Goal: Task Accomplishment & Management: Manage account settings

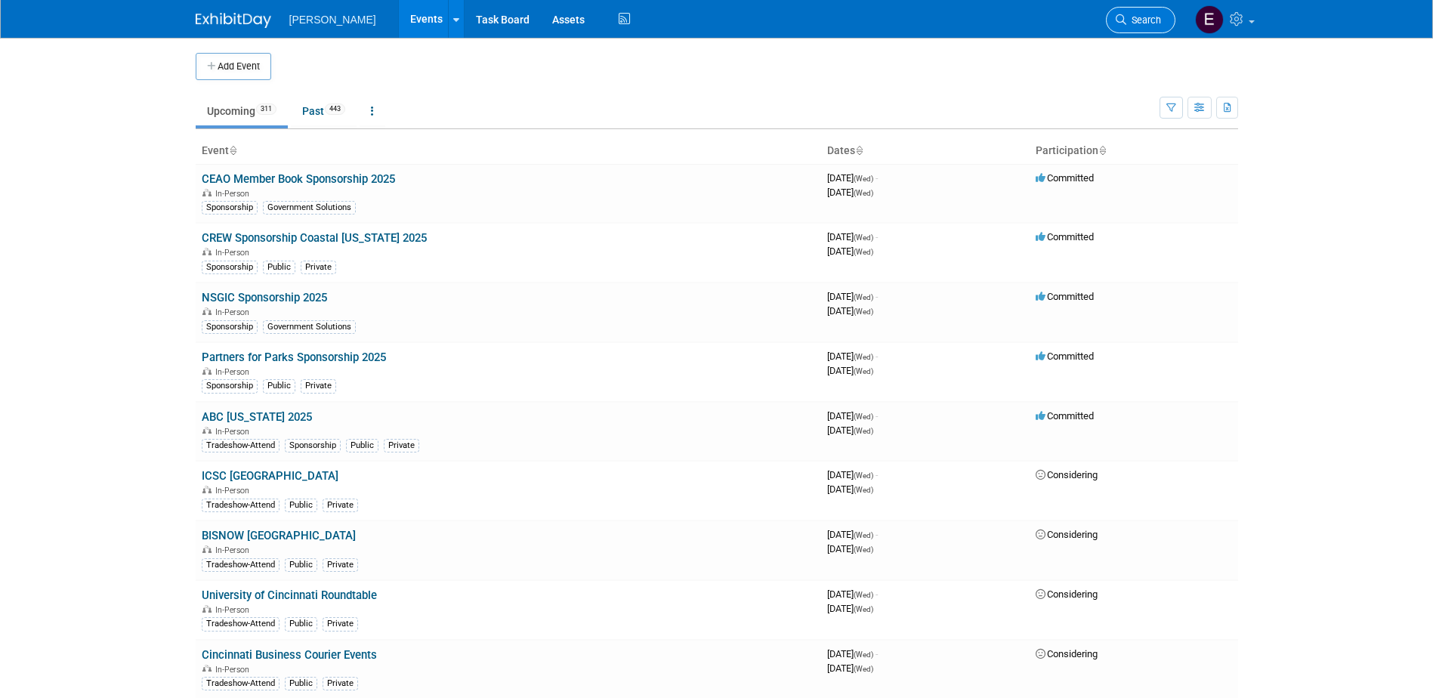
click at [1144, 20] on span "Search" at bounding box center [1143, 19] width 35 height 11
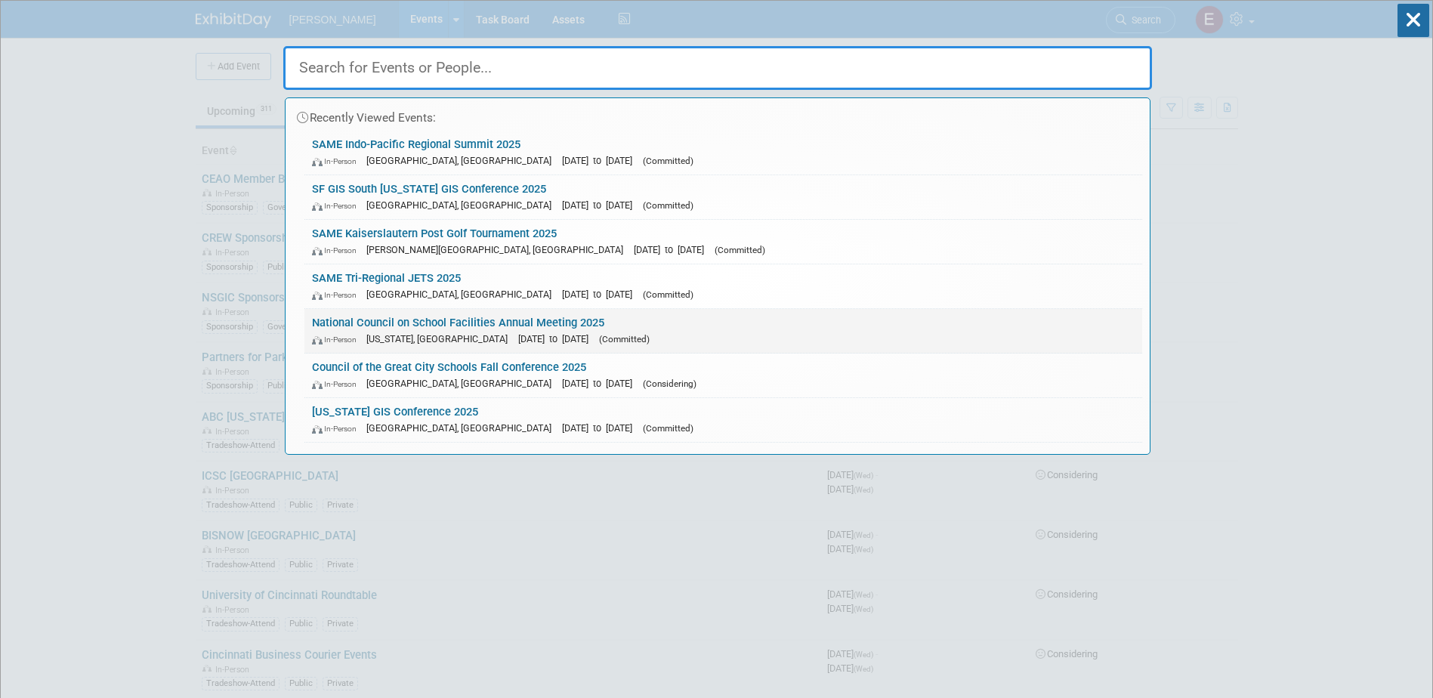
click at [518, 341] on span "[DATE] to [DATE]" at bounding box center [557, 338] width 78 height 11
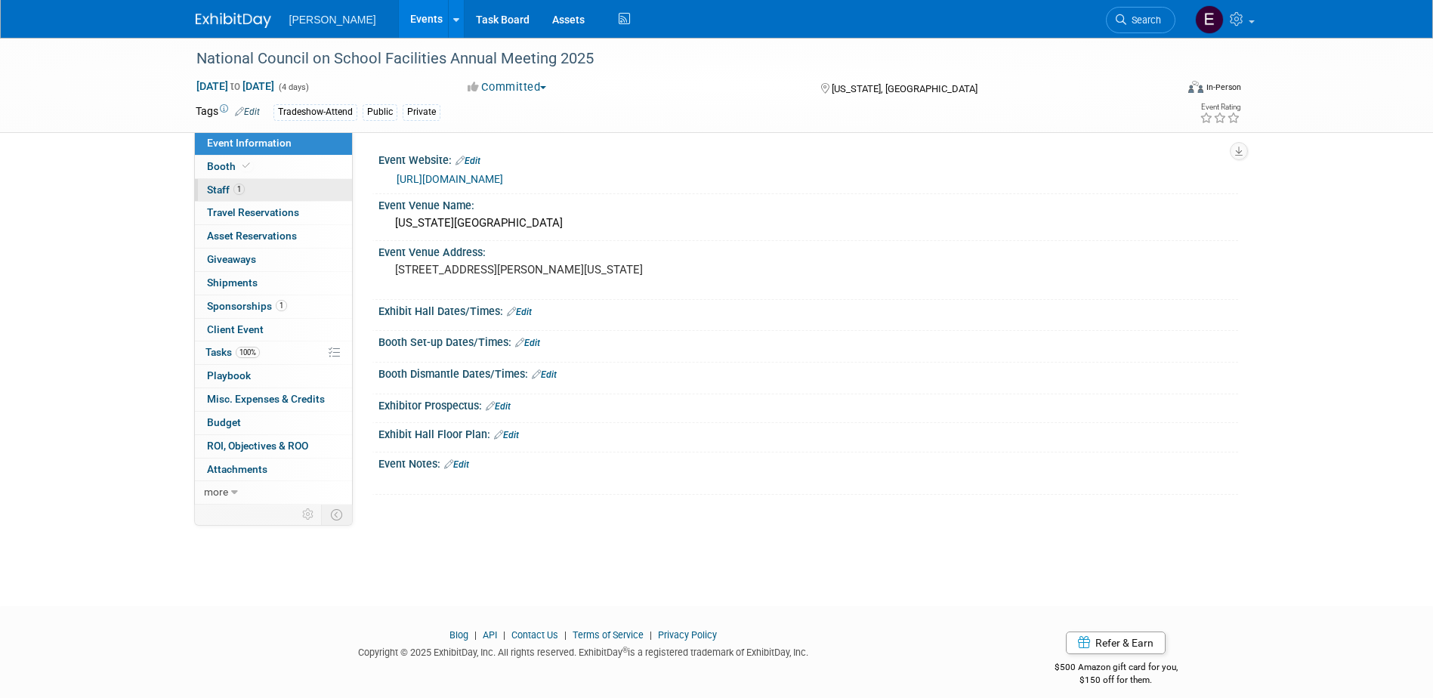
click at [253, 194] on link "1 Staff 1" at bounding box center [273, 190] width 157 height 23
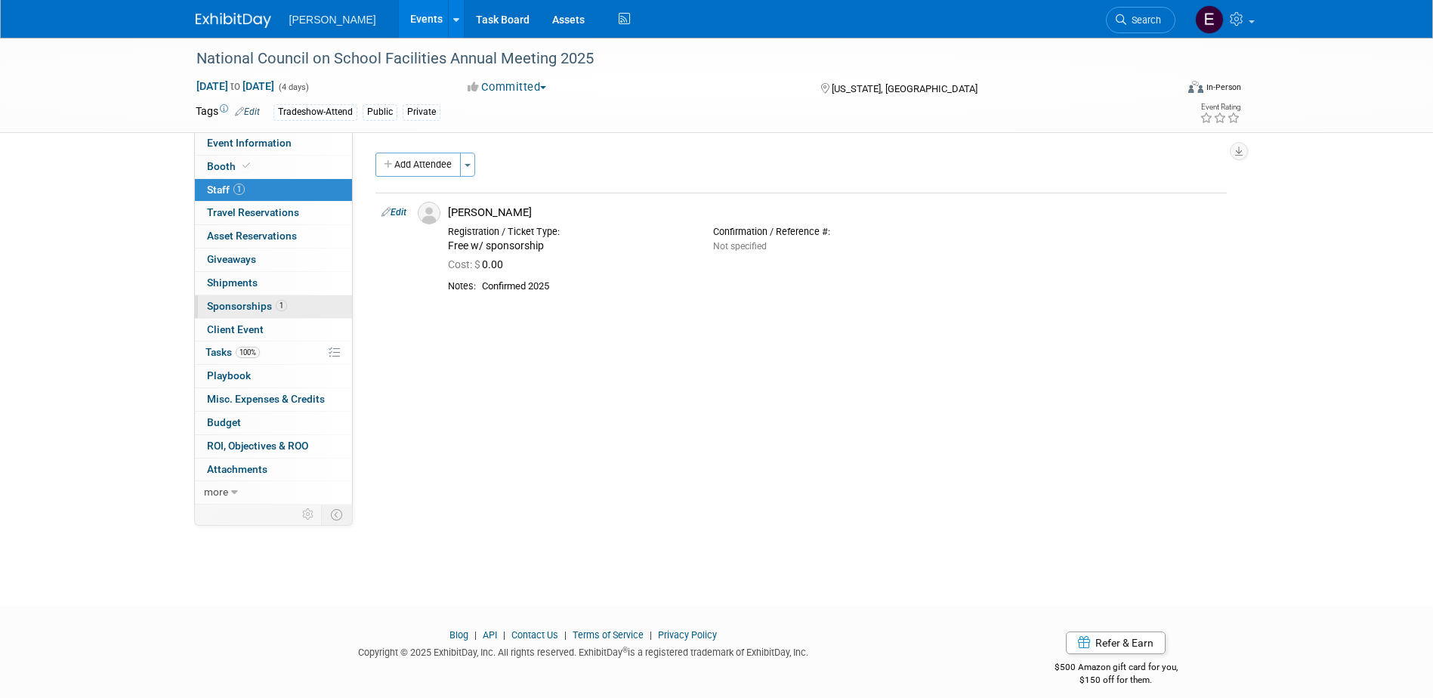
click at [258, 307] on span "Sponsorships 1" at bounding box center [247, 306] width 80 height 12
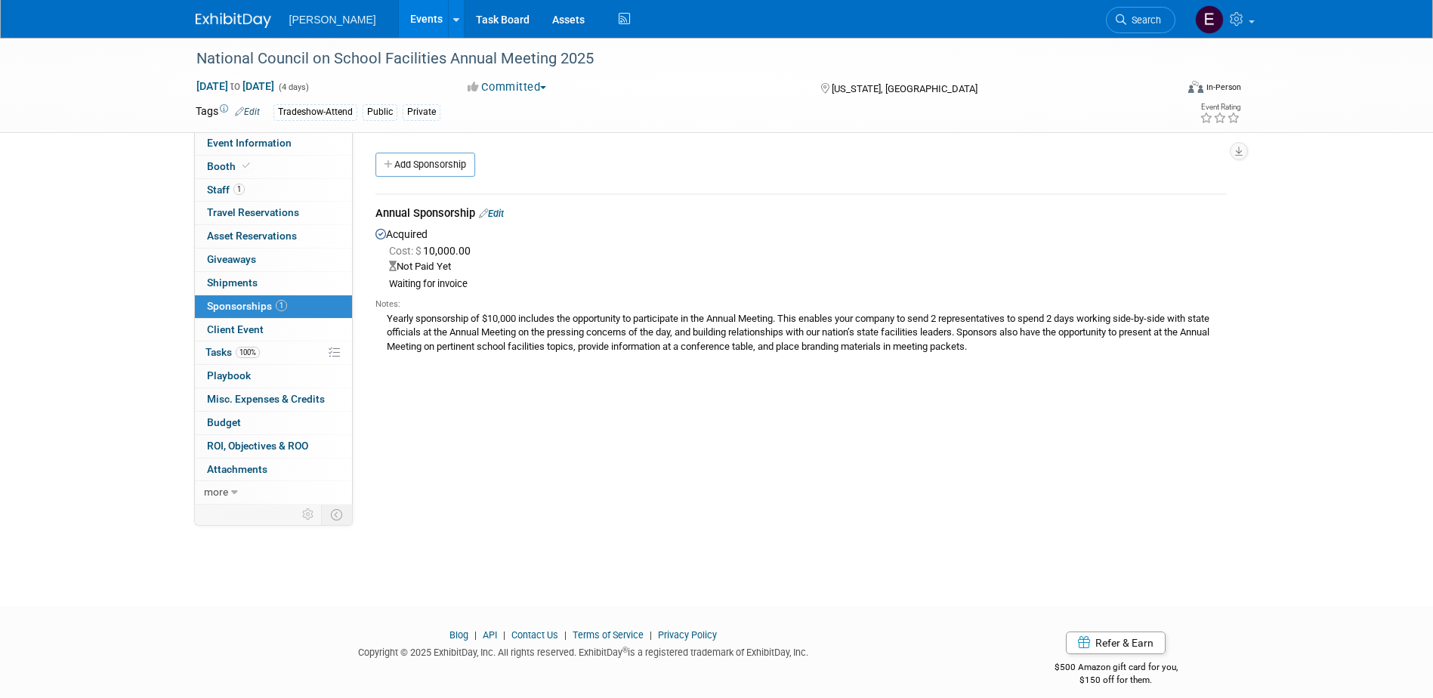
click at [499, 210] on td "Annual Sponsorship Edit Acquired Cost: $ 10,000.00 Not Paid Yet Notes:" at bounding box center [800, 281] width 851 height 175
click at [499, 213] on link "Edit" at bounding box center [491, 213] width 25 height 11
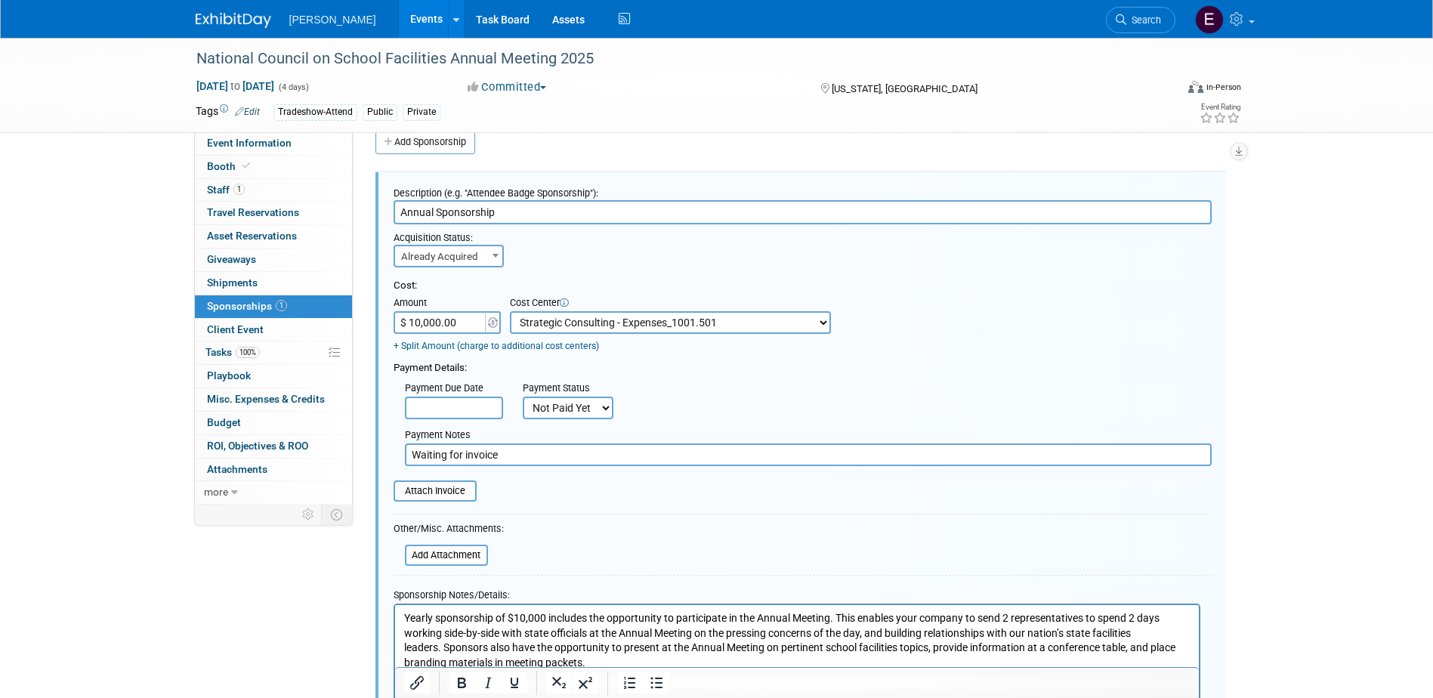
click at [563, 319] on select "-- Not Specified -- Advisory Services - Expenses_1001.502 Aerial Acquisition - …" at bounding box center [670, 322] width 321 height 23
select select "18966246"
click at [510, 311] on select "-- Not Specified -- Advisory Services - Expenses_1001.502 Aerial Acquisition - …" at bounding box center [670, 322] width 321 height 23
click at [579, 416] on select "Not Paid Yet Partially Paid Paid in Full" at bounding box center [568, 408] width 91 height 23
select select "1"
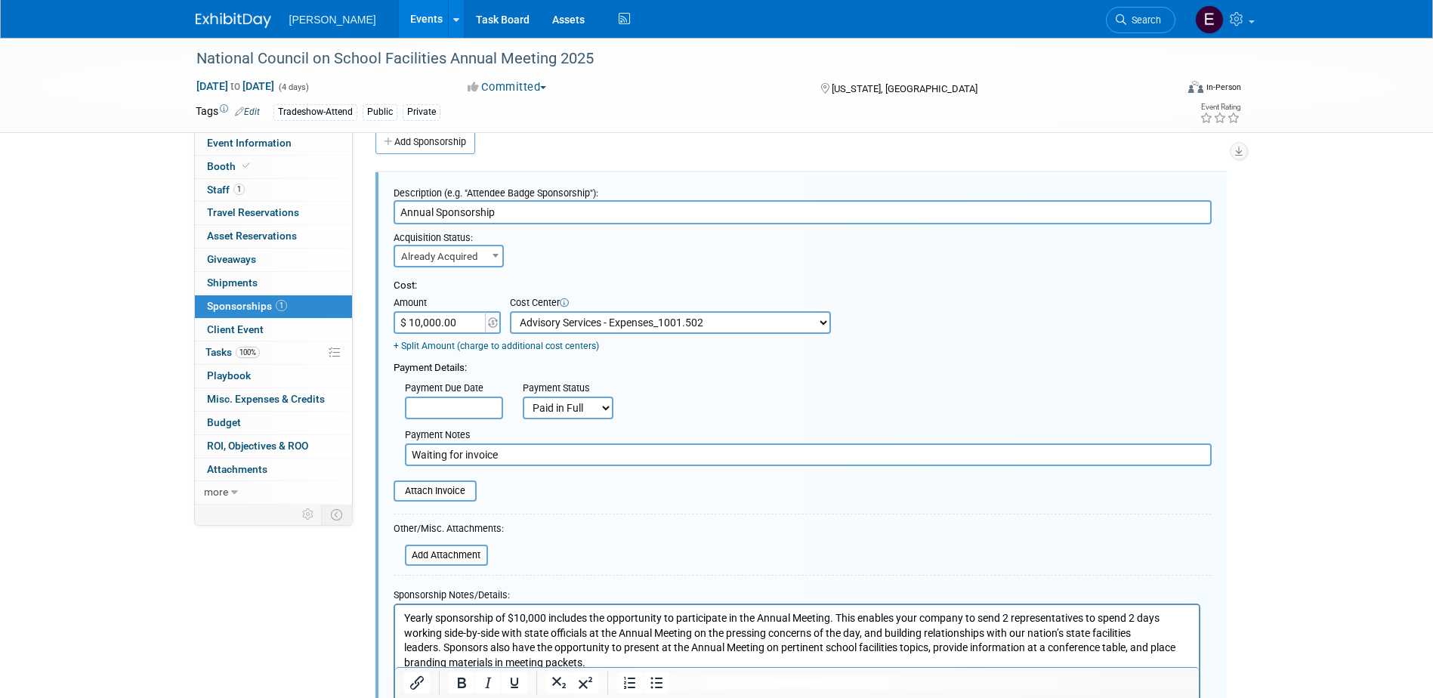
click at [523, 397] on select "Not Paid Yet Partially Paid Paid in Full" at bounding box center [568, 408] width 91 height 23
drag, startPoint x: 539, startPoint y: 454, endPoint x: 295, endPoint y: 437, distance: 245.3
click at [295, 437] on div "Event Information Event Info Booth Booth 1 Staff 1 Staff 0 Travel Reservations …" at bounding box center [716, 393] width 1065 height 757
type input "Paid via cc 8/28 EV"
click at [445, 495] on input "file" at bounding box center [385, 491] width 180 height 18
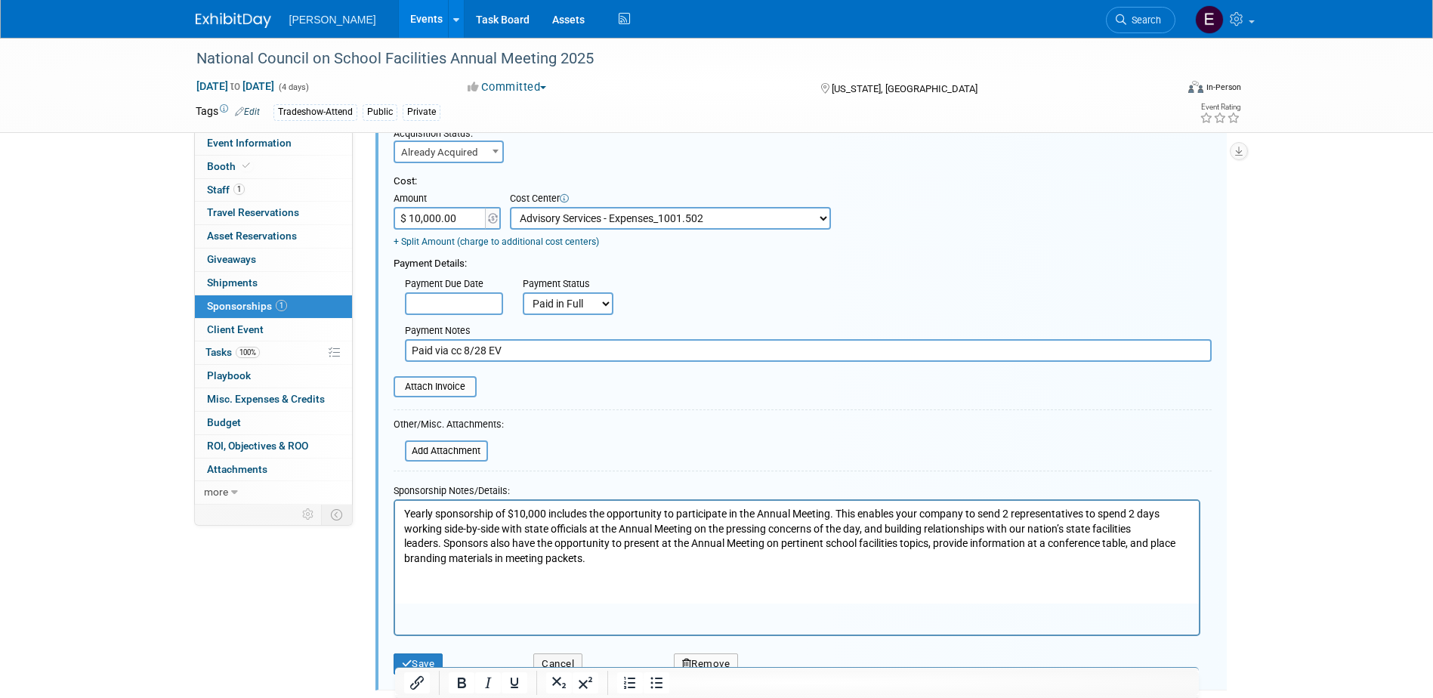
scroll to position [286, 0]
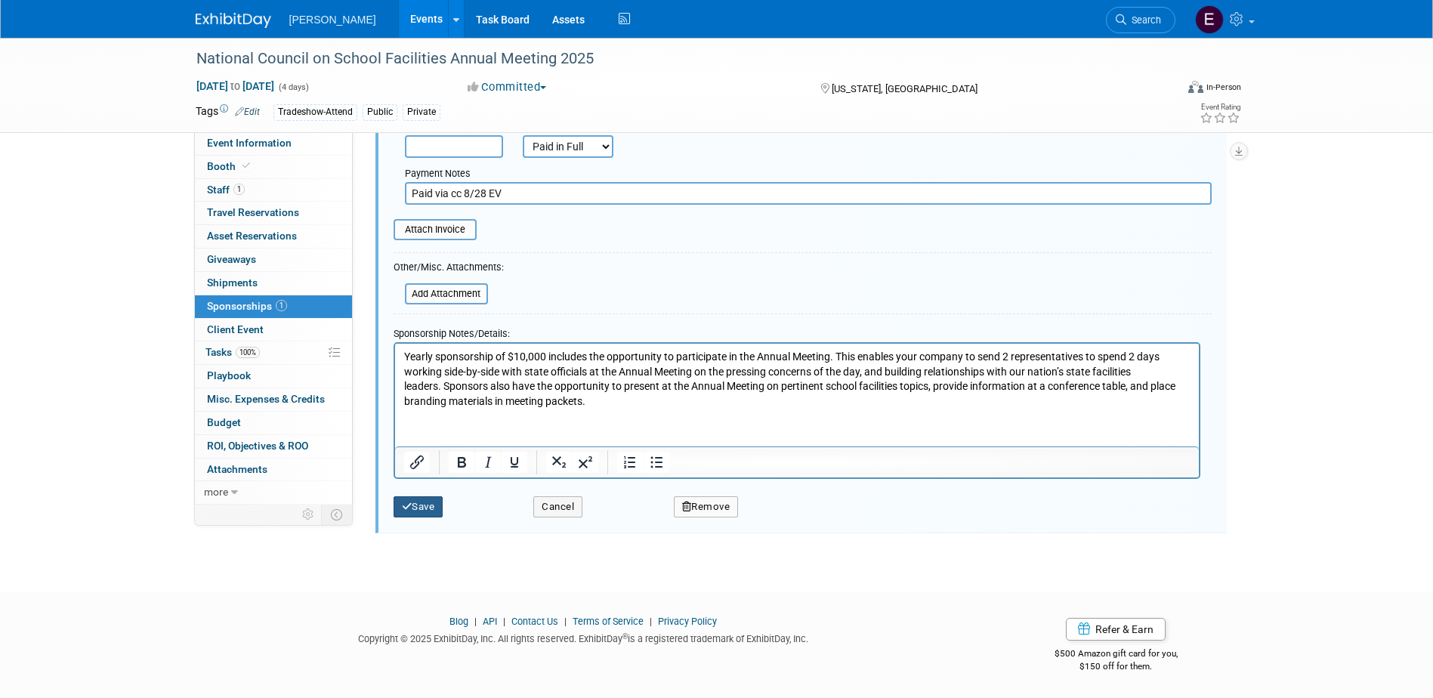
click at [424, 508] on button "Save" at bounding box center [419, 506] width 50 height 21
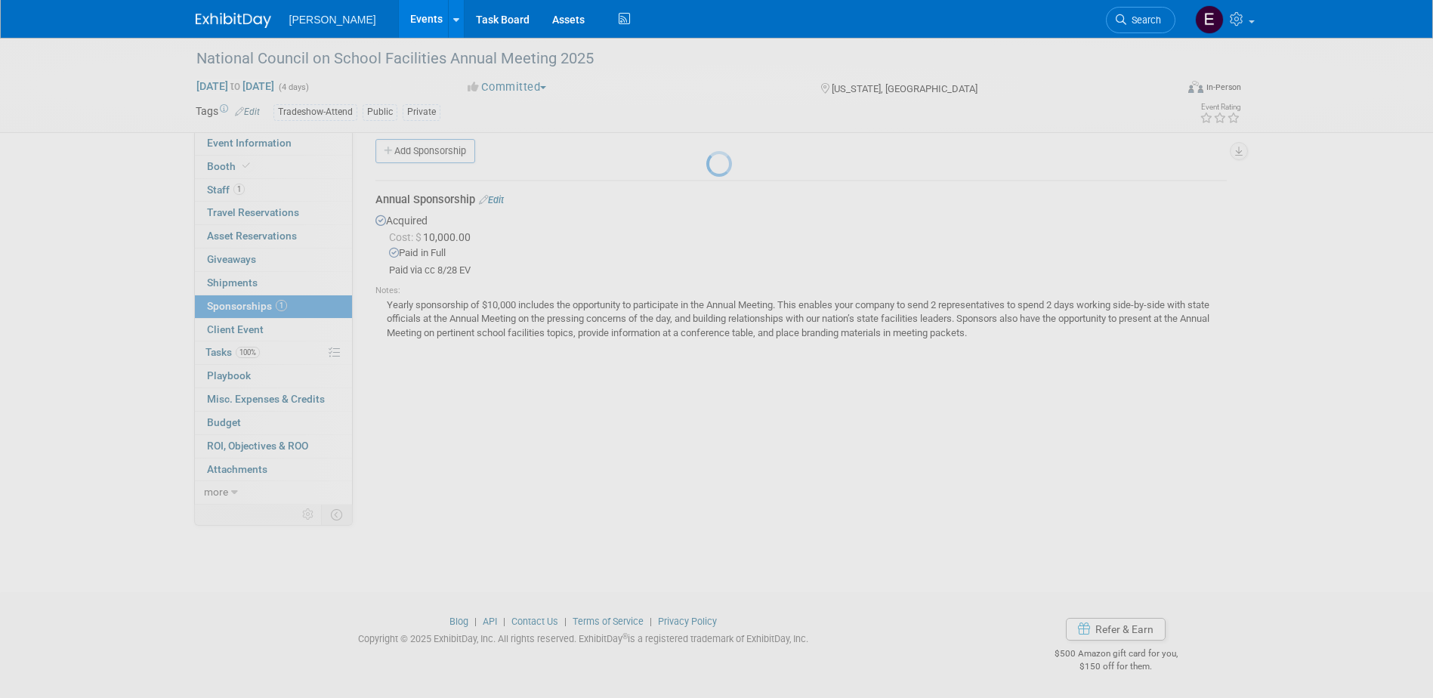
scroll to position [14, 0]
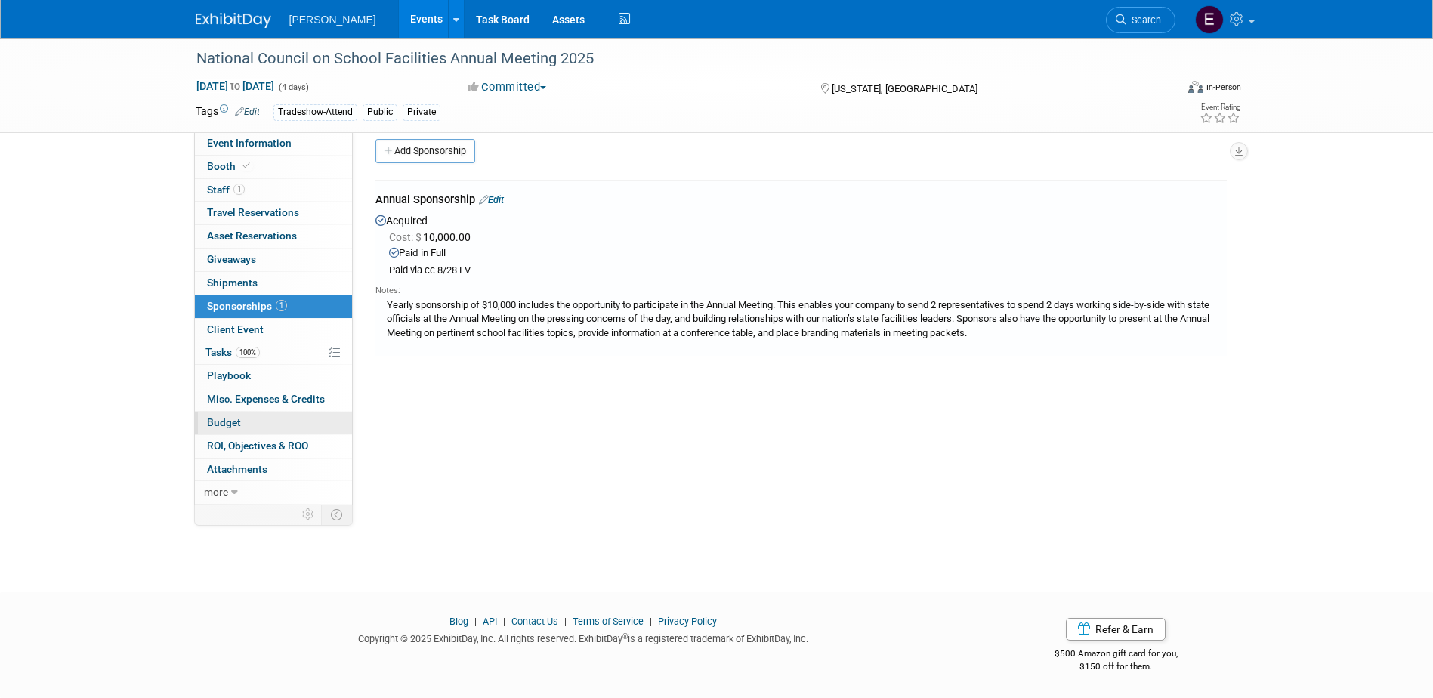
click at [256, 422] on link "Budget" at bounding box center [273, 423] width 157 height 23
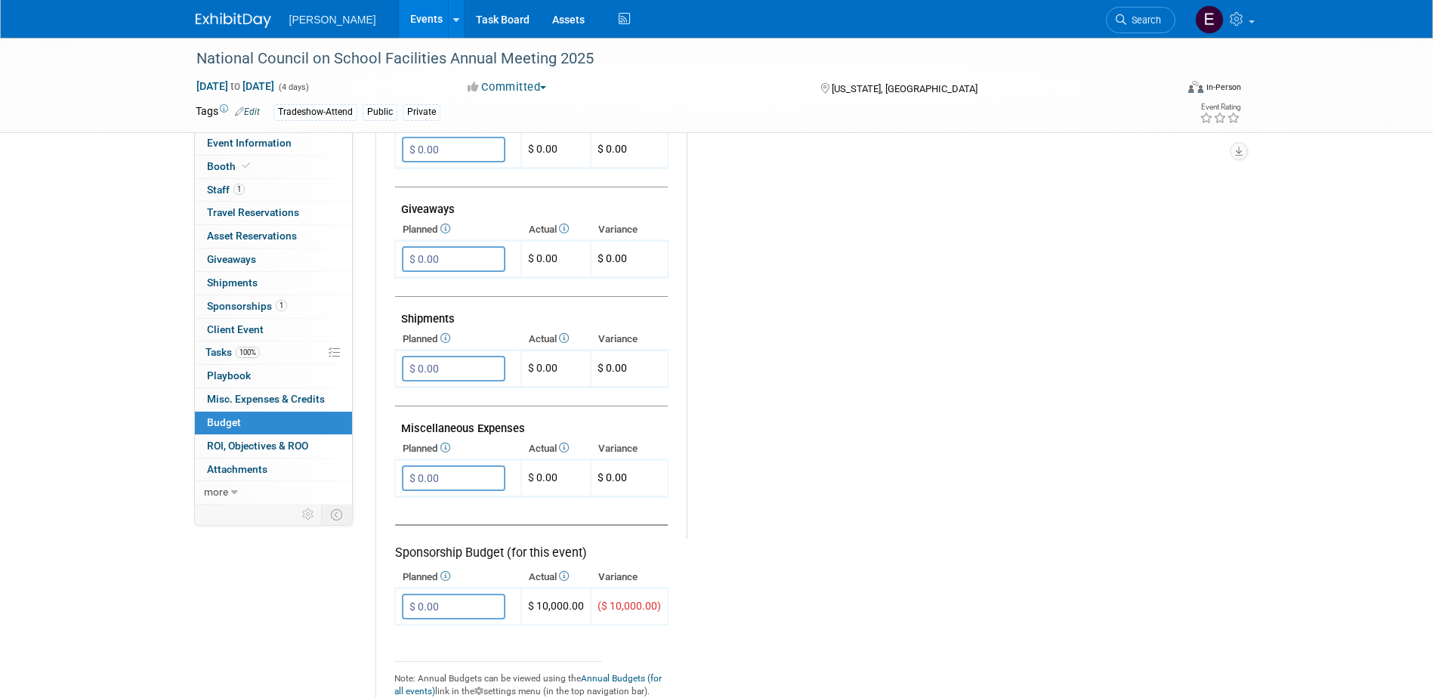
scroll to position [831, 0]
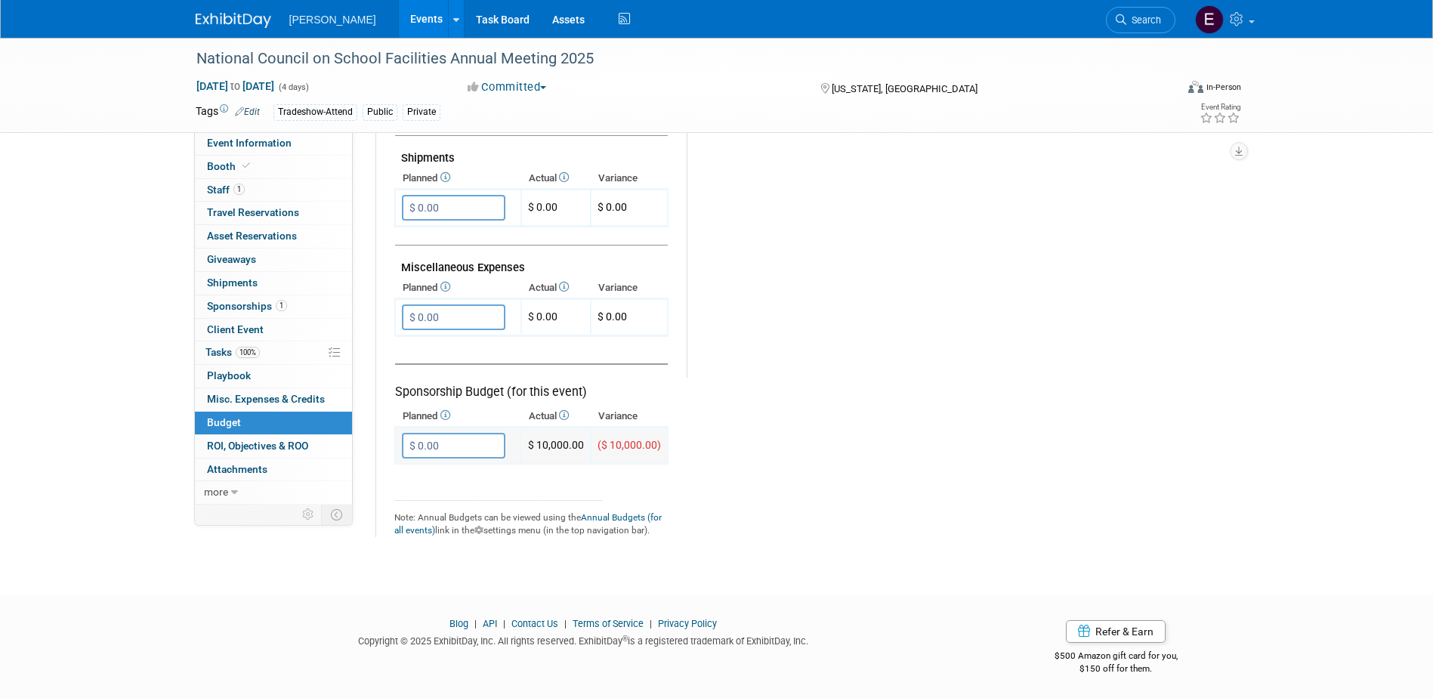
click at [440, 456] on input "$ 0.00" at bounding box center [453, 446] width 103 height 26
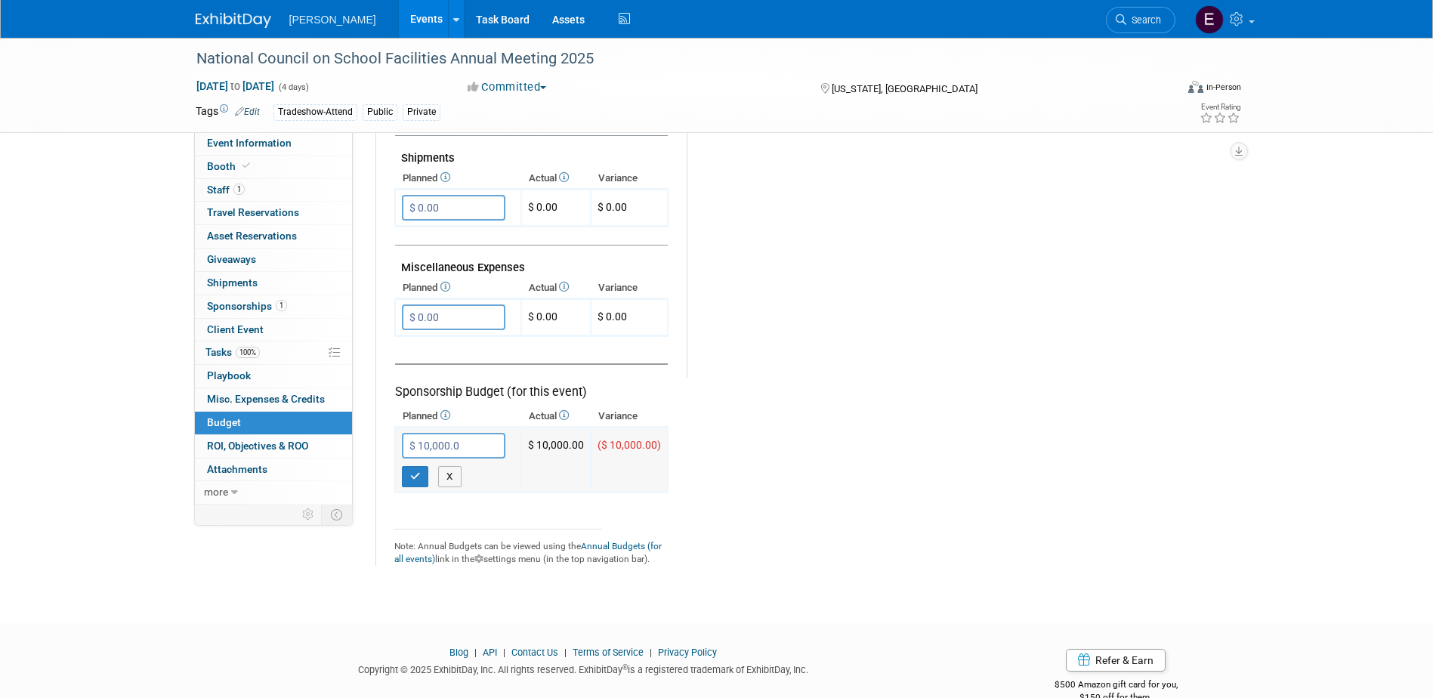
type input "$ 10,000.00"
drag, startPoint x: 412, startPoint y: 460, endPoint x: 409, endPoint y: 471, distance: 11.7
click at [409, 471] on div "X" at bounding box center [461, 472] width 119 height 29
click at [409, 476] on button "button" at bounding box center [415, 476] width 27 height 21
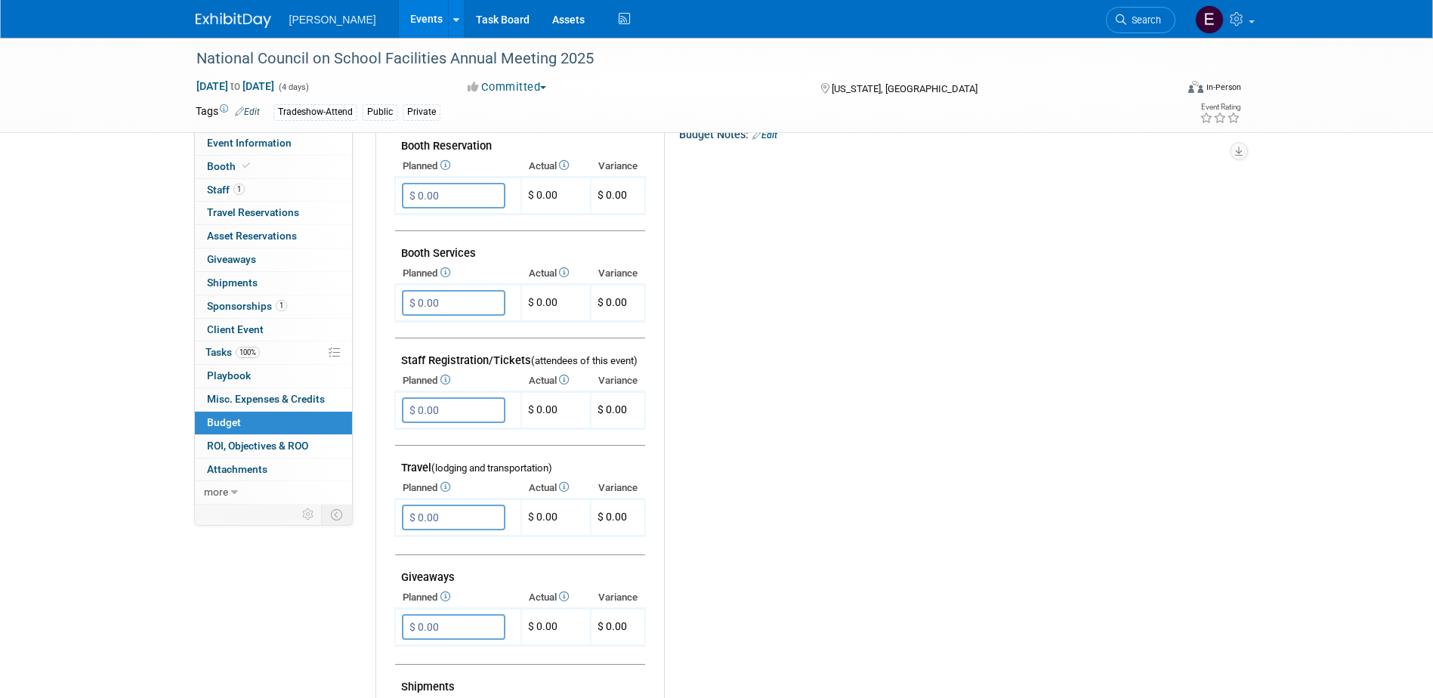
scroll to position [0, 0]
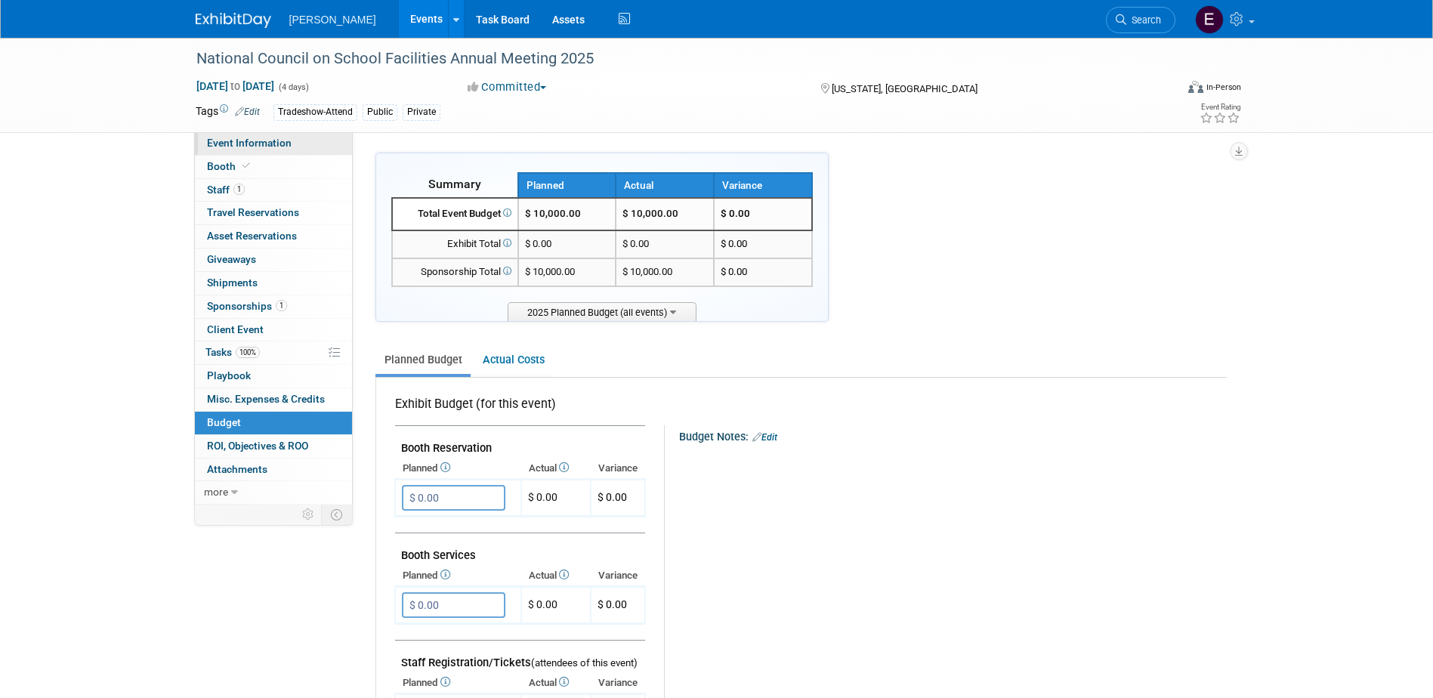
click at [268, 139] on span "Event Information" at bounding box center [249, 143] width 85 height 12
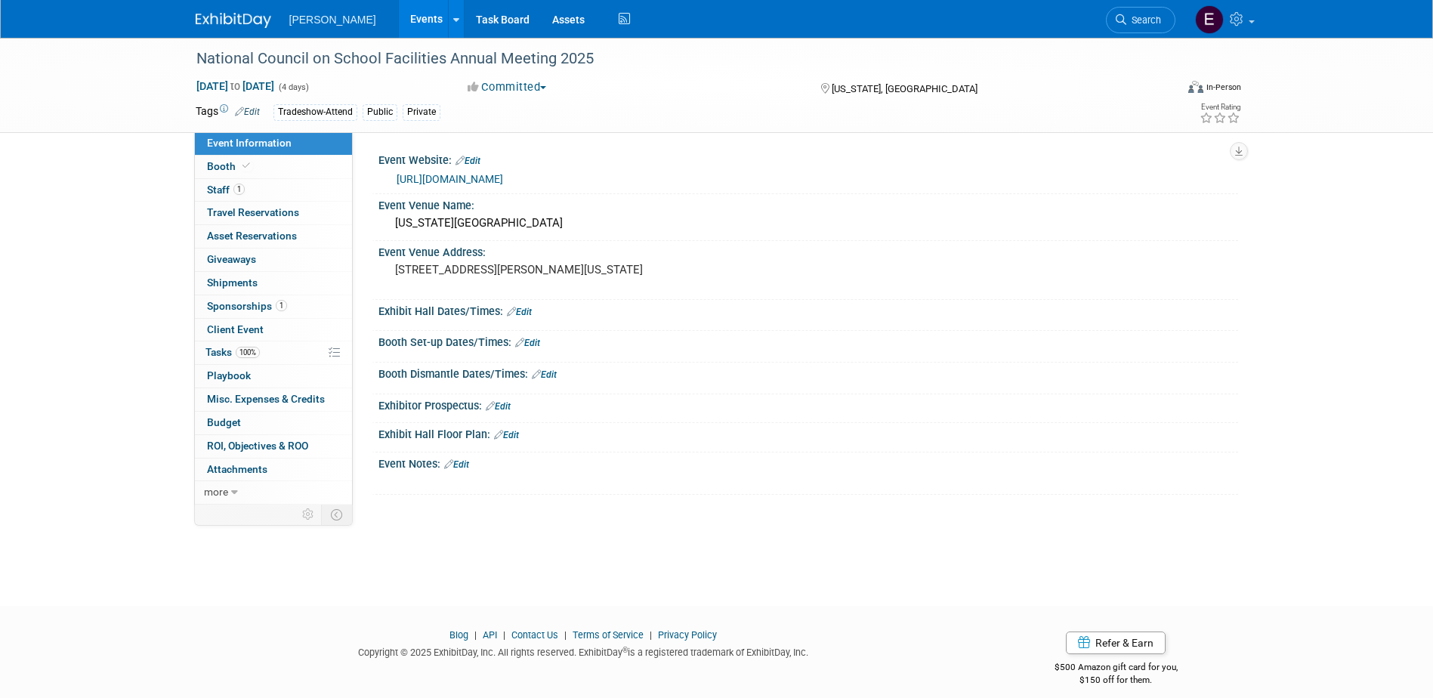
click at [442, 178] on link "https://www.facilitiescouncil.org/" at bounding box center [450, 179] width 106 height 12
